Goal: Information Seeking & Learning: Learn about a topic

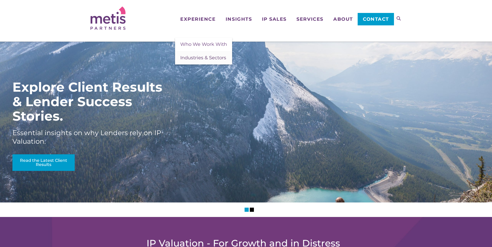
click at [200, 57] on span "Industries & Sectors" at bounding box center [203, 58] width 46 height 6
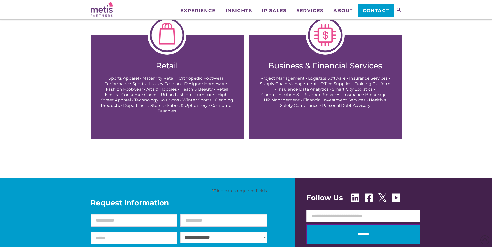
scroll to position [778, 0]
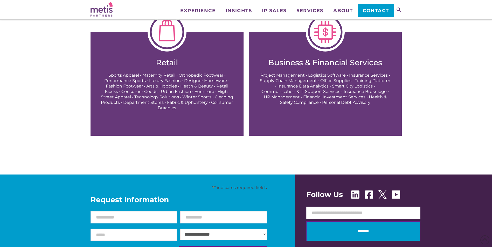
click at [324, 43] on img at bounding box center [325, 32] width 39 height 39
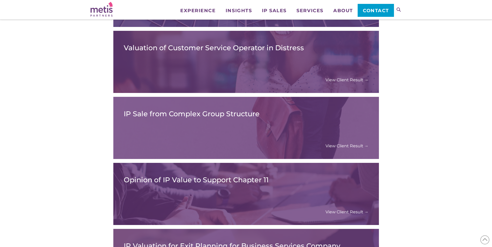
scroll to position [337, 0]
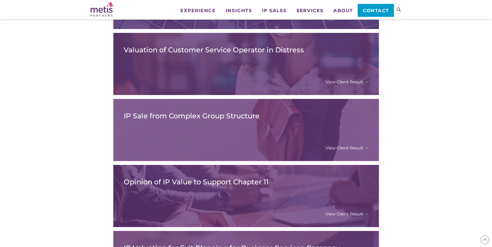
click at [316, 10] on span "Services" at bounding box center [309, 10] width 27 height 5
